Goal: Information Seeking & Learning: Find specific fact

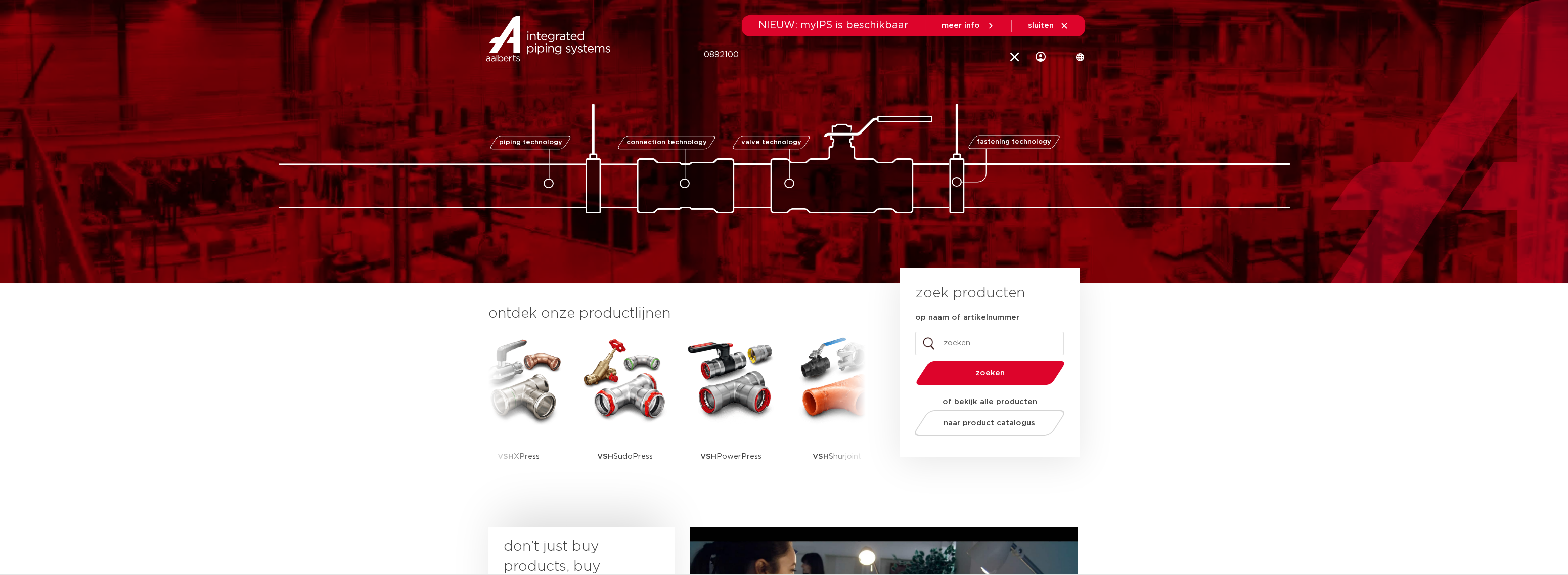
type input "0892100"
click button "Zoeken" at bounding box center [0, 0] width 0 height 0
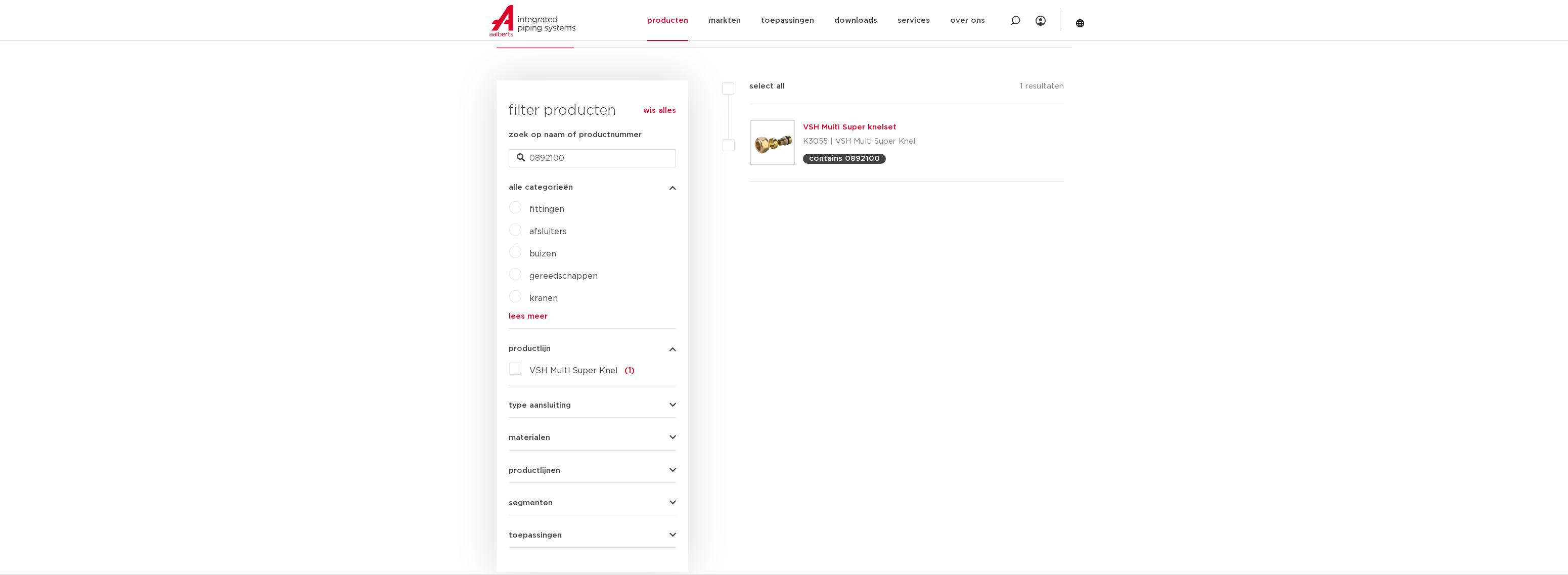
scroll to position [218, 0]
click at [778, 145] on img at bounding box center [772, 142] width 43 height 43
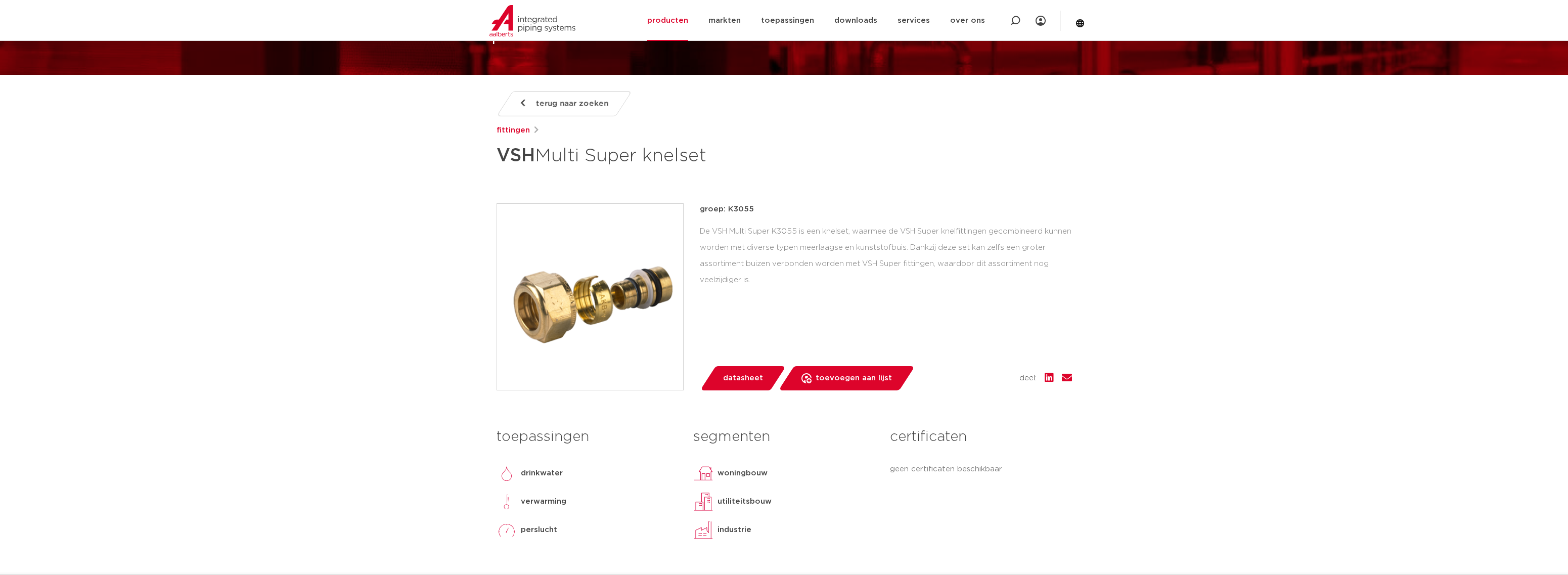
scroll to position [101, 0]
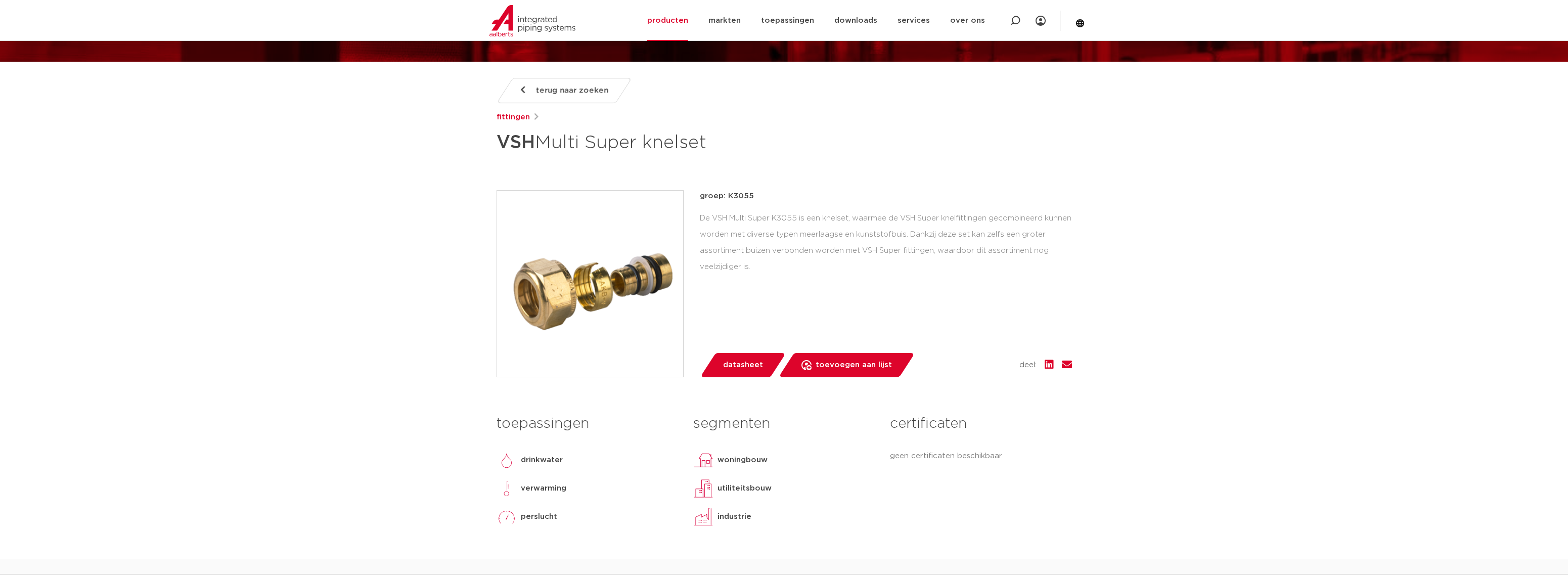
drag, startPoint x: 623, startPoint y: 279, endPoint x: 432, endPoint y: 276, distance: 191.0
